Goal: Download file/media

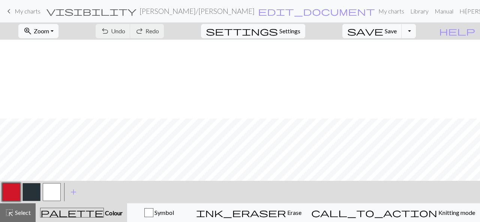
scroll to position [79, 0]
click at [32, 187] on button "button" at bounding box center [31, 192] width 18 height 18
click at [55, 196] on button "button" at bounding box center [52, 192] width 18 height 18
click at [26, 194] on button "button" at bounding box center [31, 192] width 18 height 18
click at [28, 190] on button "button" at bounding box center [31, 192] width 18 height 18
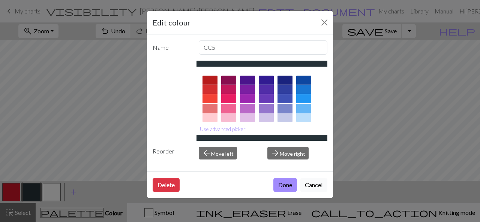
click at [316, 182] on button "Cancel" at bounding box center [313, 185] width 27 height 14
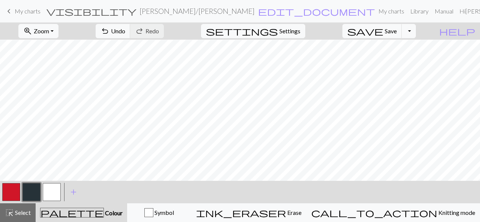
click at [53, 190] on button "button" at bounding box center [52, 192] width 18 height 18
click at [11, 193] on button "button" at bounding box center [11, 192] width 18 height 18
click at [416, 31] on button "Toggle Dropdown" at bounding box center [408, 31] width 14 height 14
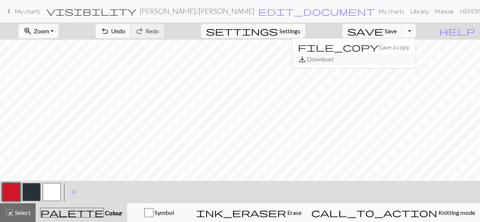
click at [407, 61] on button "save_alt Download" at bounding box center [354, 59] width 124 height 12
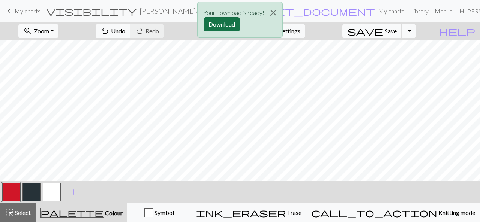
click at [218, 25] on button "Download" at bounding box center [221, 24] width 36 height 14
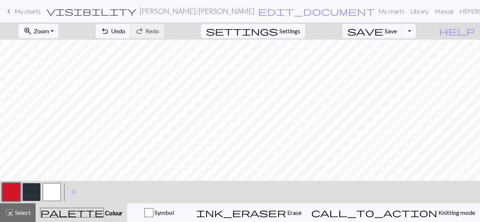
click at [7, 191] on button "button" at bounding box center [11, 192] width 18 height 18
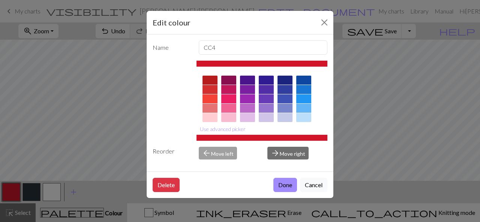
click at [292, 108] on div at bounding box center [261, 175] width 131 height 211
click at [313, 184] on button "Cancel" at bounding box center [313, 185] width 27 height 14
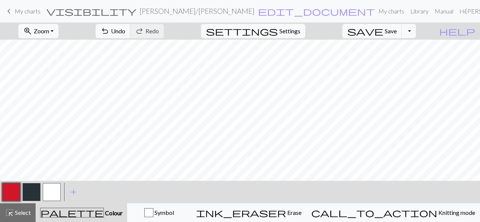
click at [36, 193] on button "button" at bounding box center [31, 192] width 18 height 18
click at [7, 189] on button "button" at bounding box center [11, 192] width 18 height 18
click at [31, 194] on button "button" at bounding box center [31, 192] width 18 height 18
click at [416, 31] on button "Toggle Dropdown" at bounding box center [408, 31] width 14 height 14
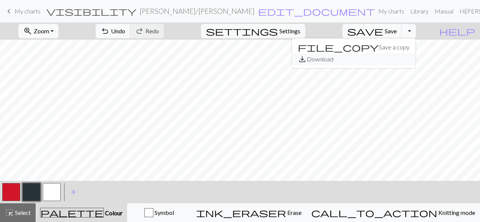
click at [402, 61] on button "save_alt Download" at bounding box center [354, 59] width 124 height 12
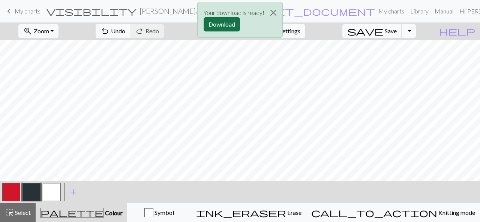
click at [224, 27] on button "Download" at bounding box center [221, 24] width 36 height 14
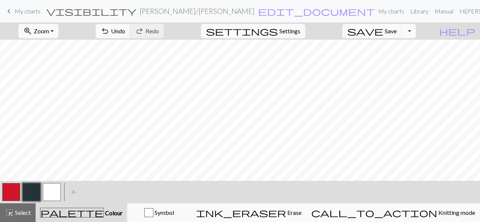
click at [54, 190] on button "button" at bounding box center [52, 192] width 18 height 18
click at [31, 191] on button "button" at bounding box center [31, 192] width 18 height 18
click at [13, 193] on button "button" at bounding box center [11, 192] width 18 height 18
click at [416, 31] on button "Toggle Dropdown" at bounding box center [408, 31] width 14 height 14
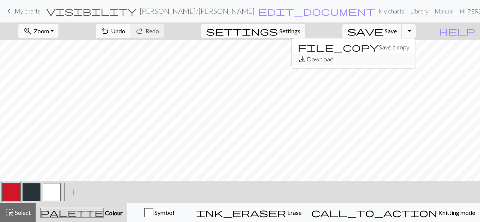
click at [401, 60] on button "save_alt Download" at bounding box center [354, 59] width 124 height 12
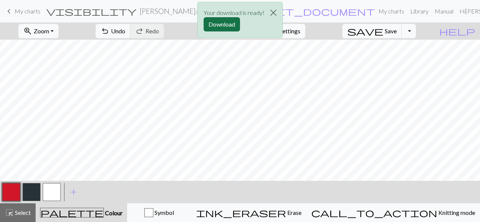
click at [216, 23] on button "Download" at bounding box center [221, 24] width 36 height 14
